Goal: Information Seeking & Learning: Learn about a topic

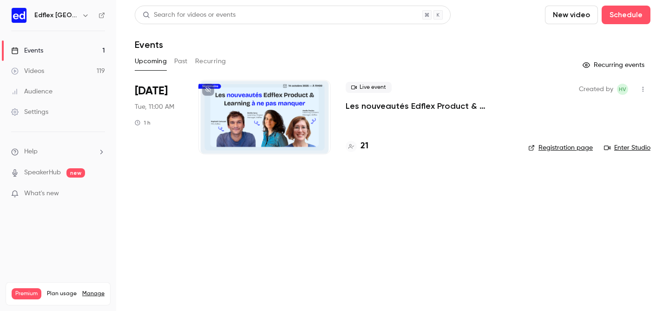
click at [176, 64] on button "Past" at bounding box center [180, 61] width 13 height 15
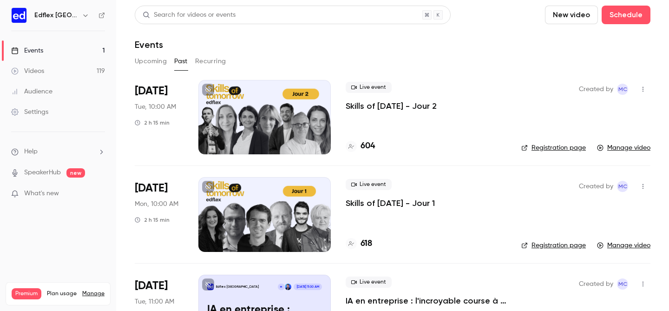
click at [233, 137] on div at bounding box center [264, 117] width 132 height 74
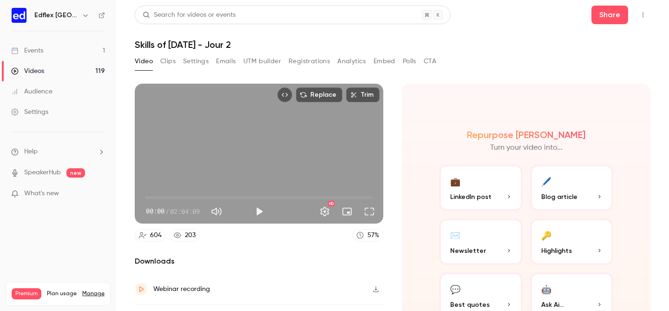
click at [353, 63] on button "Analytics" at bounding box center [351, 61] width 29 height 15
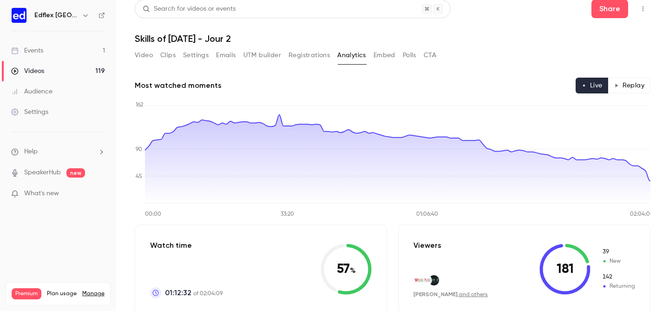
scroll to position [8, 0]
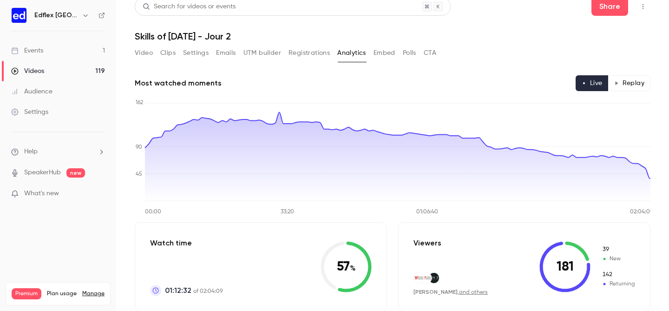
click at [145, 53] on button "Video" at bounding box center [144, 53] width 18 height 15
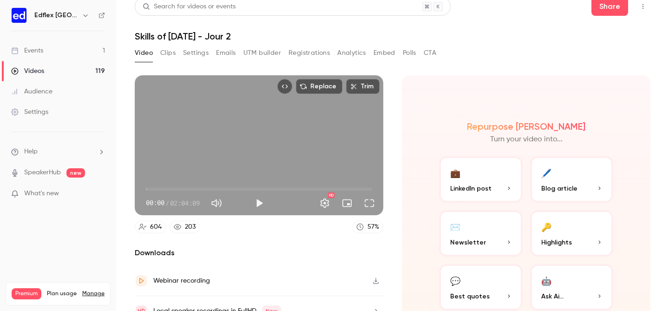
click at [315, 40] on h1 "Skills of [DATE] - Jour 2" at bounding box center [393, 36] width 516 height 11
click at [241, 37] on h1 "Skills of [DATE] - Jour 2" at bounding box center [393, 36] width 516 height 11
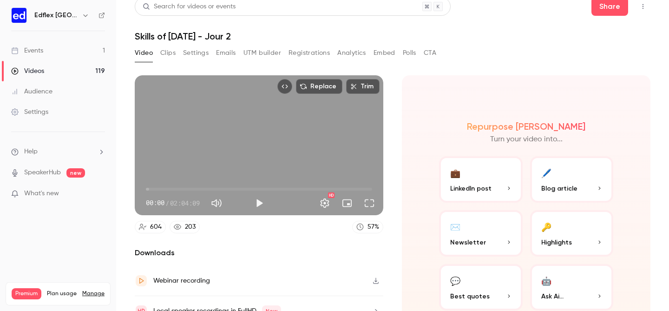
click at [42, 77] on link "Videos 119" at bounding box center [58, 71] width 116 height 20
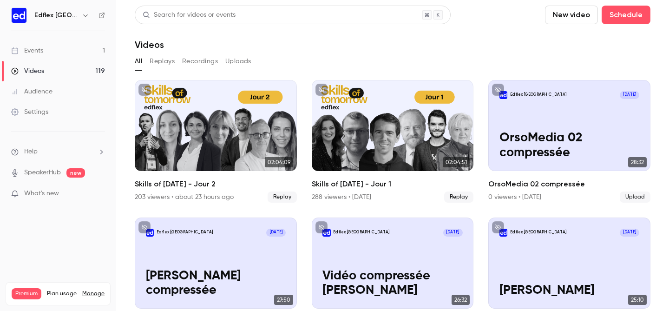
click at [310, 69] on div "All Replays Recordings Uploads" at bounding box center [393, 63] width 516 height 19
click at [415, 45] on div "Videos" at bounding box center [393, 44] width 516 height 11
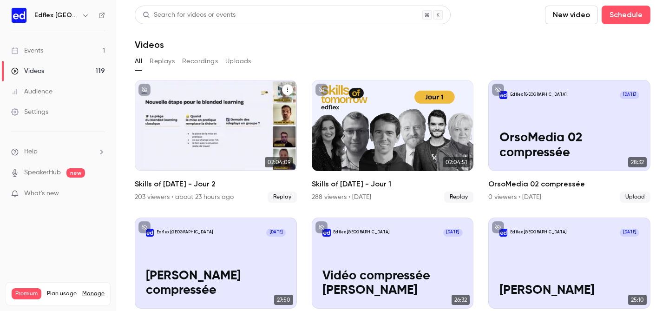
click at [165, 112] on div "Skills of Tomorrow - Jour 2" at bounding box center [216, 125] width 162 height 91
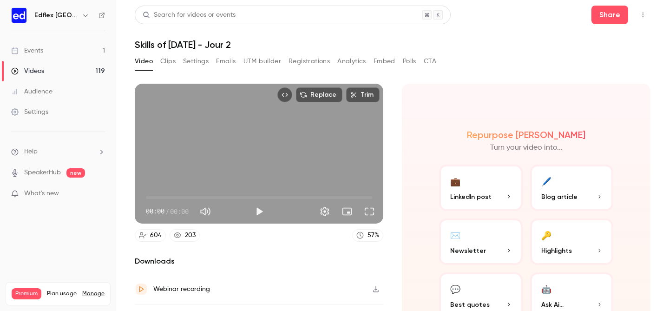
click at [306, 61] on button "Registrations" at bounding box center [309, 61] width 41 height 15
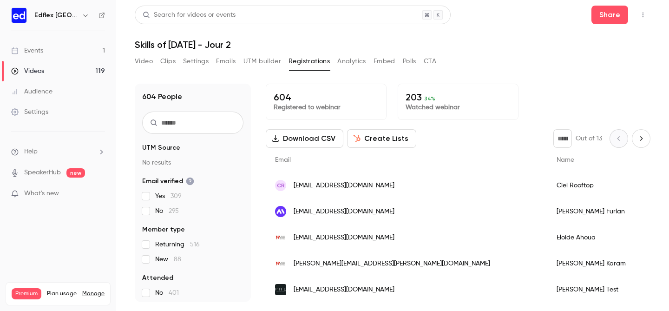
click at [146, 59] on button "Video" at bounding box center [144, 61] width 18 height 15
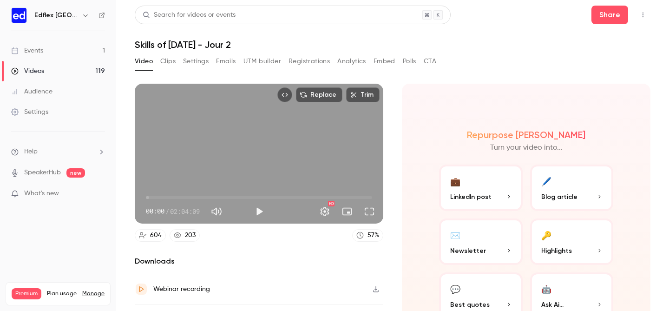
click at [335, 29] on header "Search for videos or events Share Skills of [DATE] - Jour 2" at bounding box center [393, 28] width 516 height 45
click at [396, 98] on section "Replace Trim 00:00 00:00 / 02:04:09 HD 604 203 57 % Downloads Webinar recording…" at bounding box center [393, 186] width 516 height 204
click at [80, 69] on link "Videos 119" at bounding box center [58, 71] width 116 height 20
